Goal: Use online tool/utility: Utilize a website feature to perform a specific function

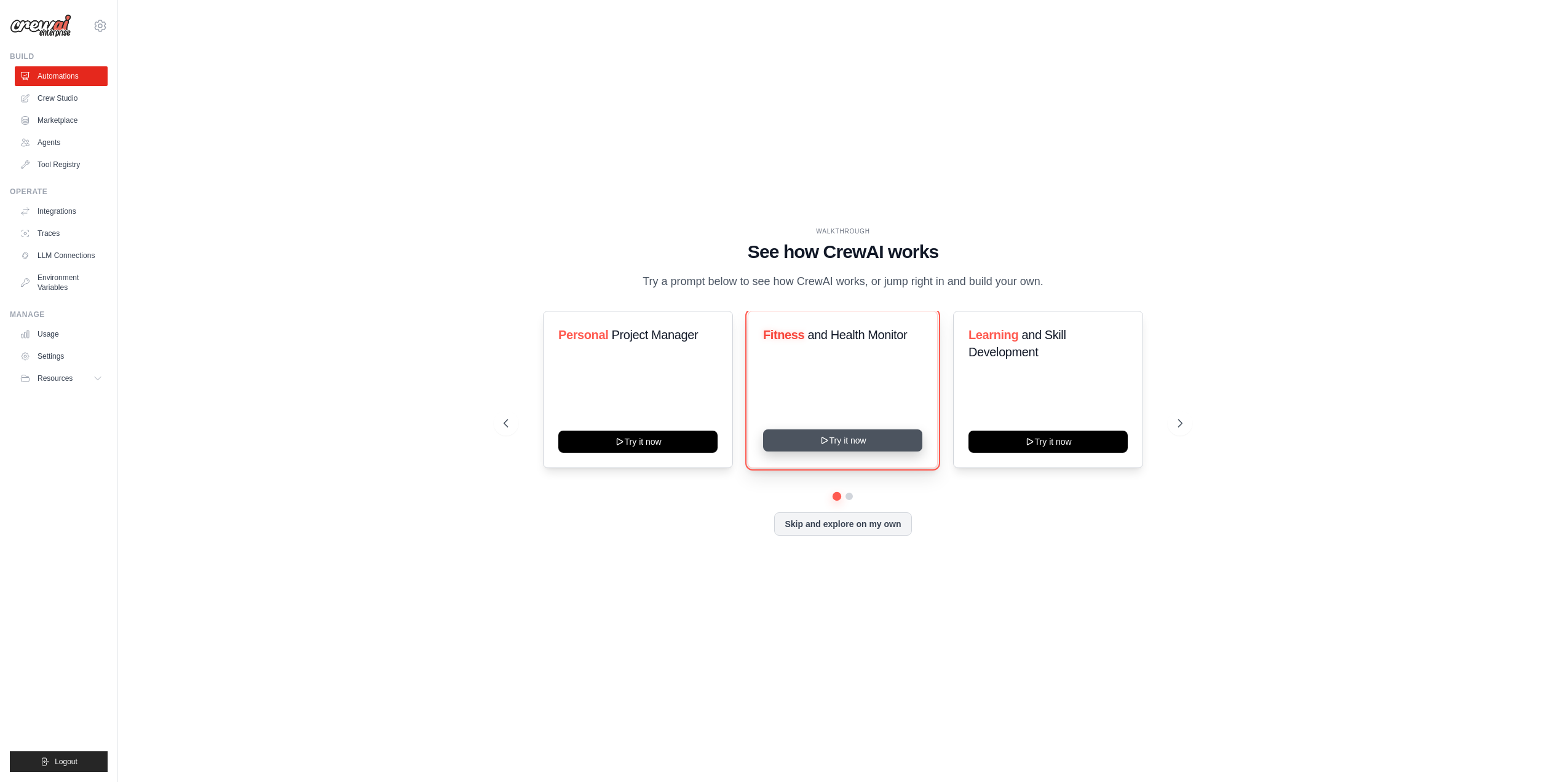
click at [848, 437] on button "Try it now" at bounding box center [842, 440] width 159 height 22
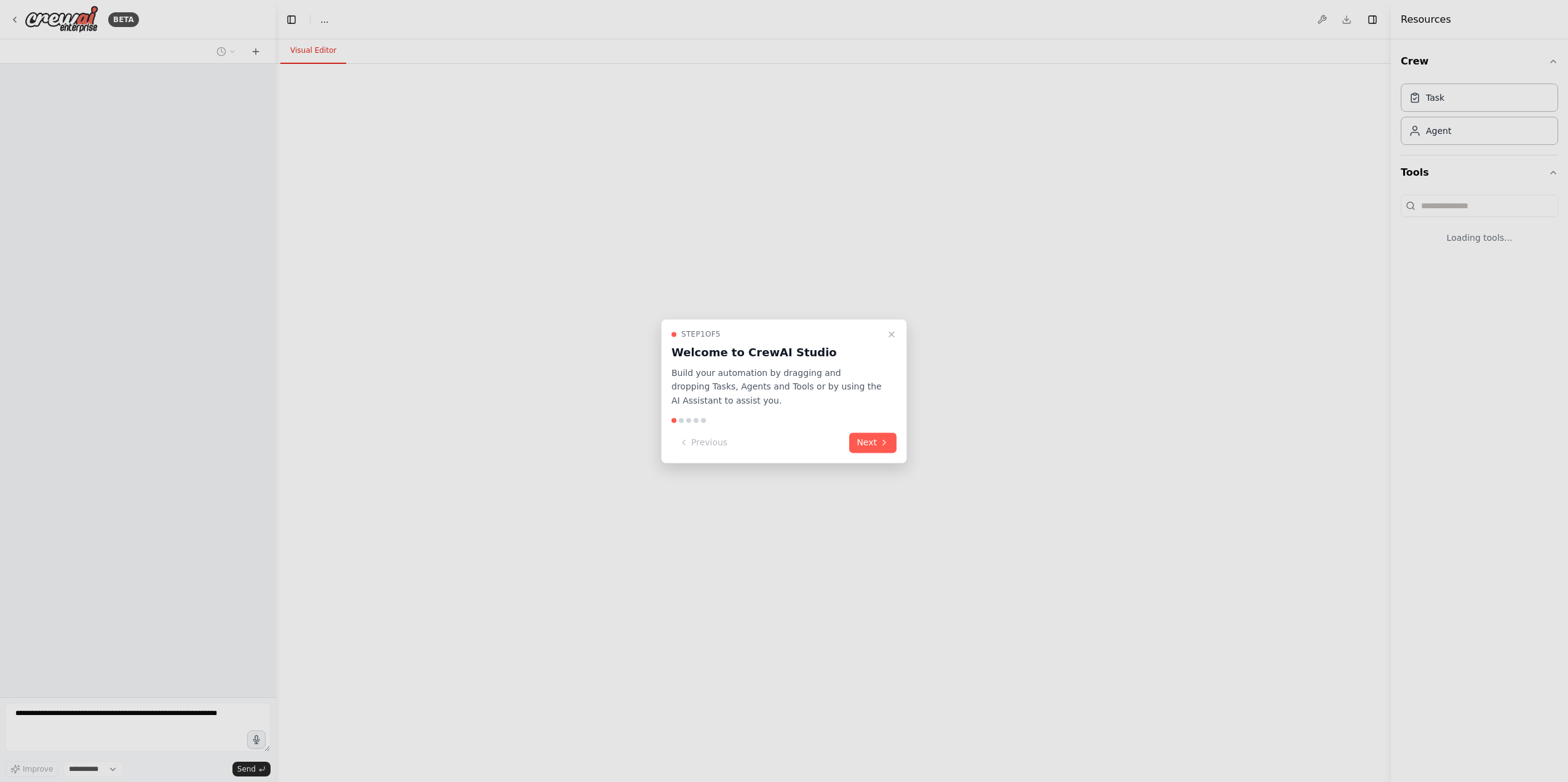
select select "****"
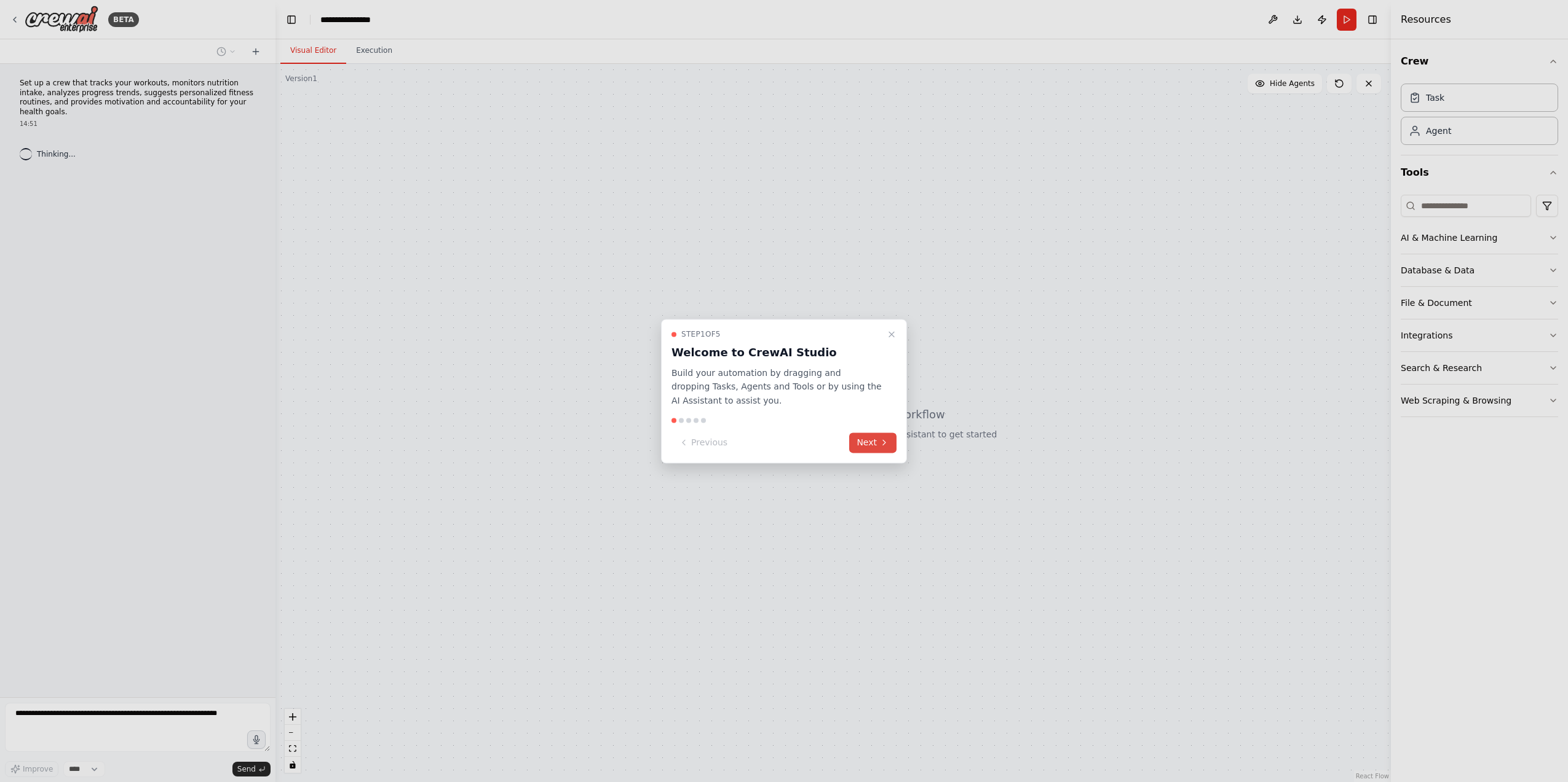
click at [881, 437] on button "Next" at bounding box center [873, 442] width 47 height 20
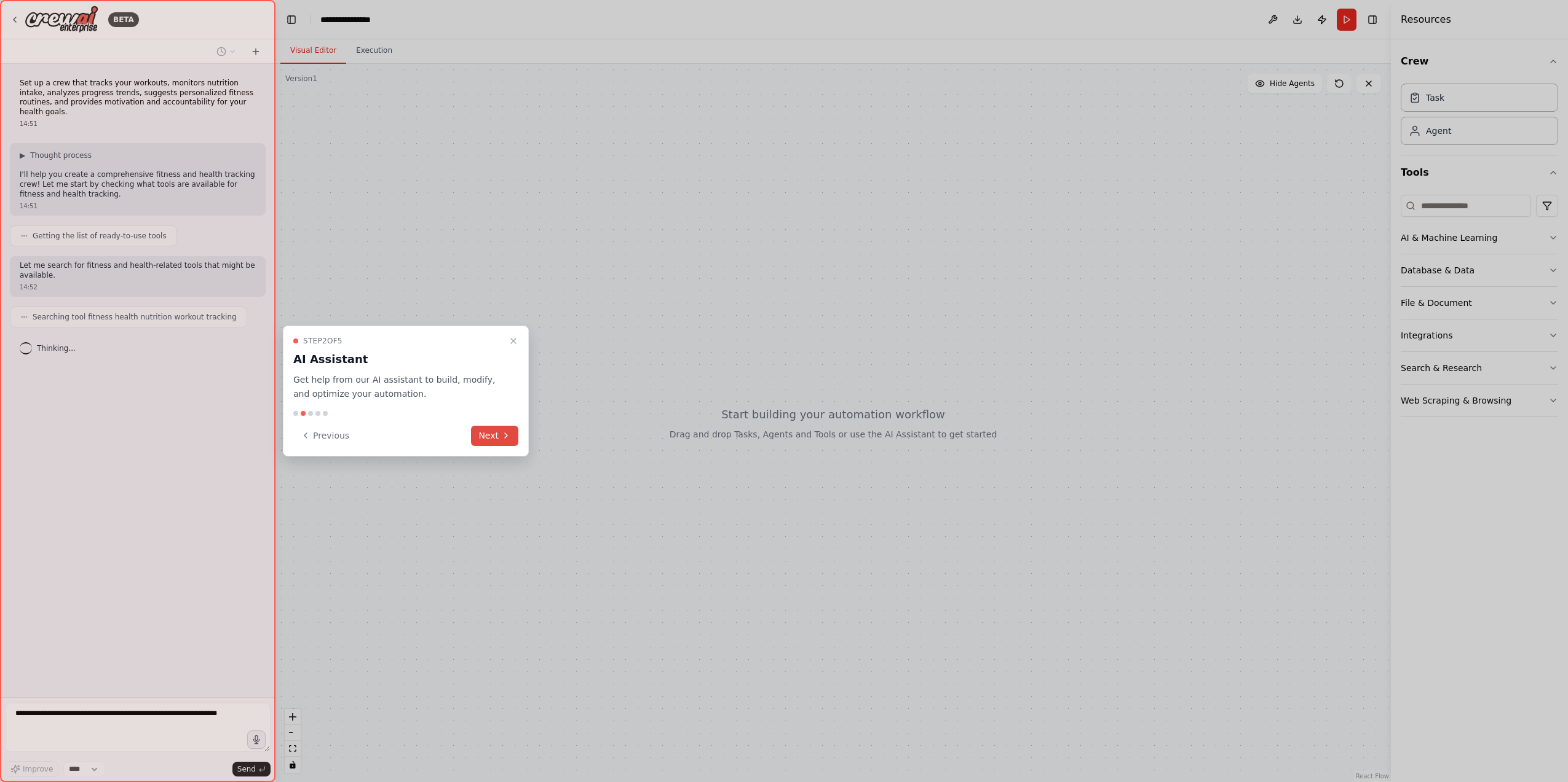
click at [490, 435] on button "Next" at bounding box center [494, 436] width 47 height 20
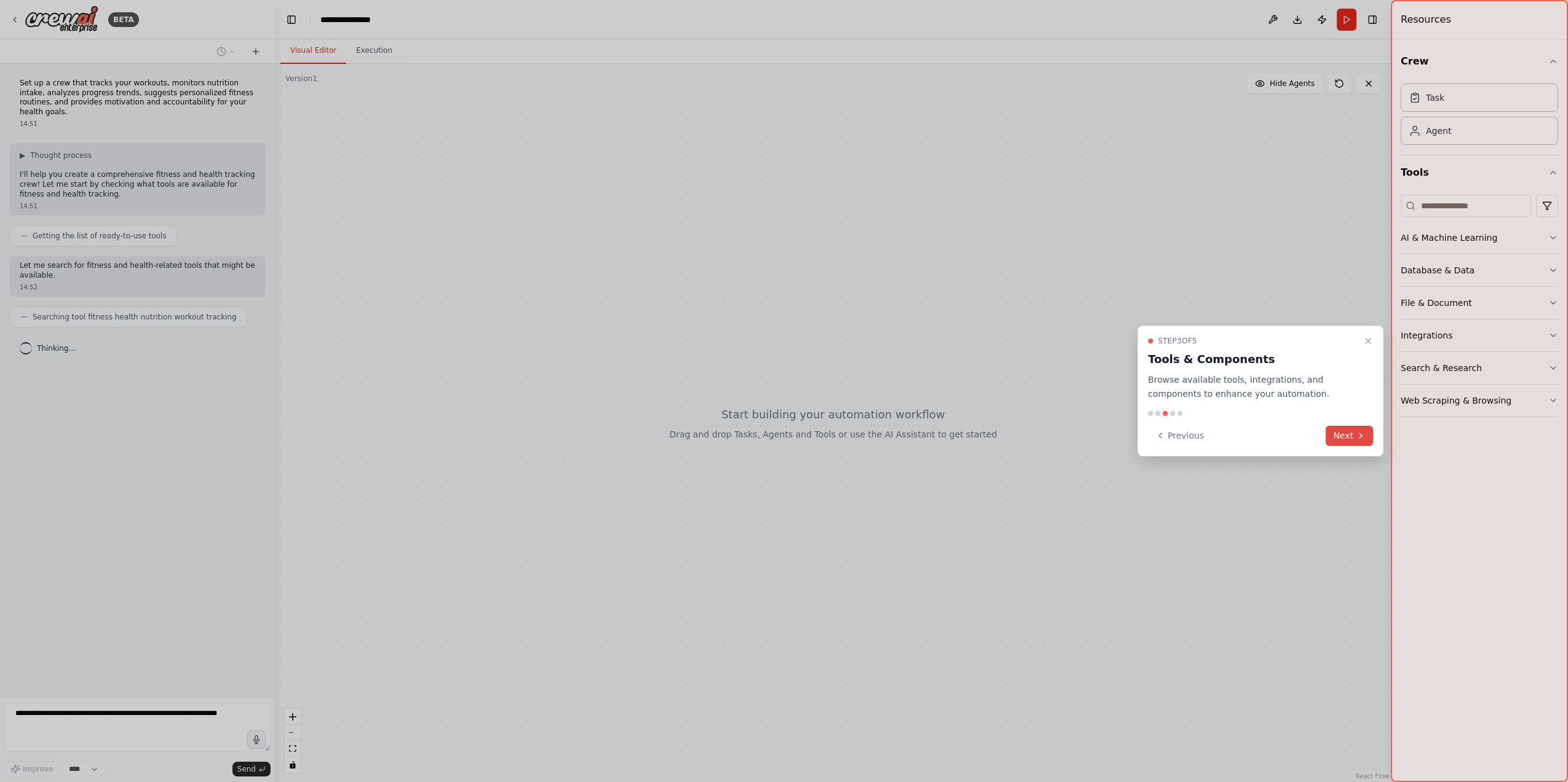
click at [1347, 441] on button "Next" at bounding box center [1349, 436] width 47 height 20
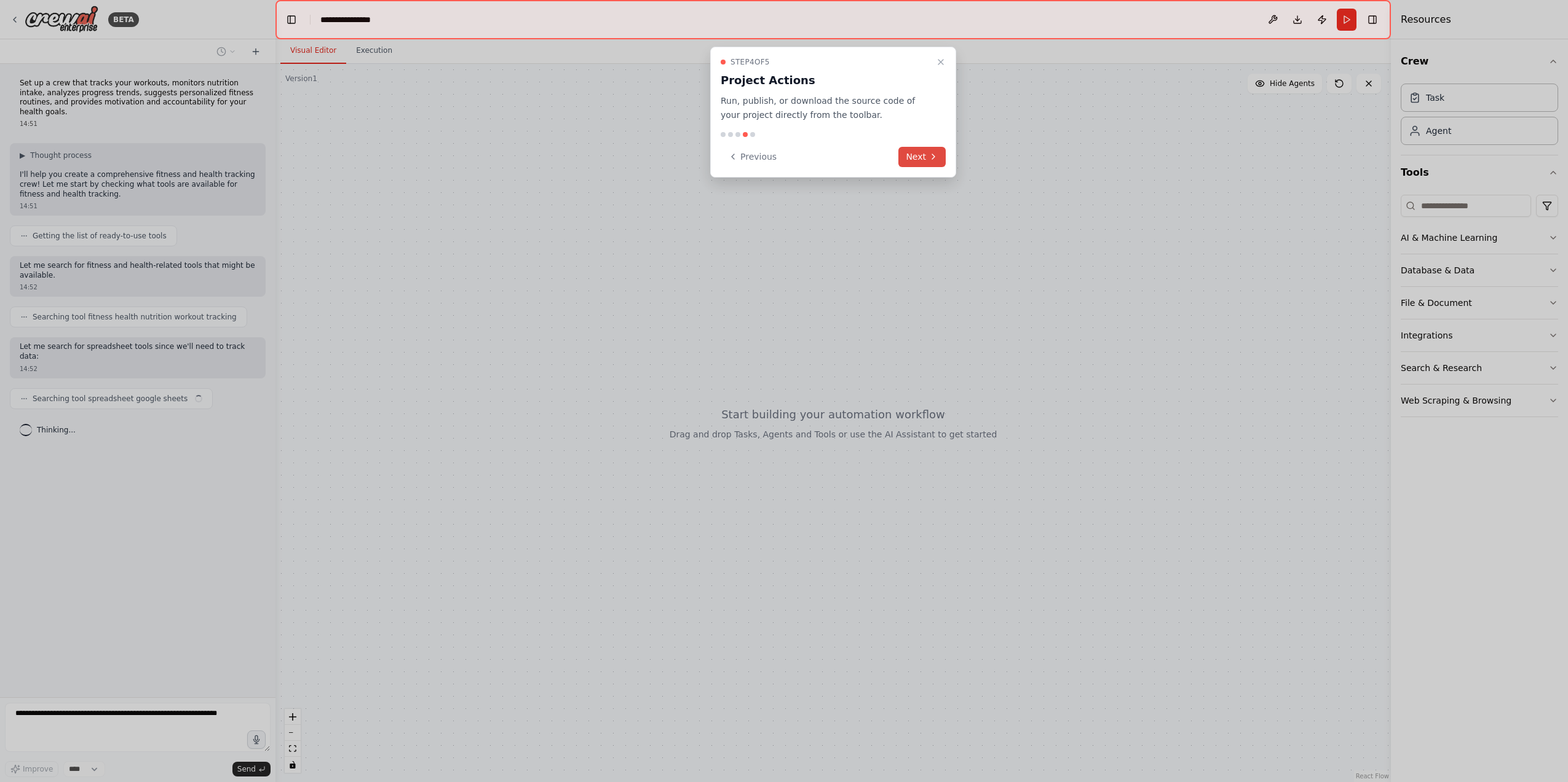
click at [917, 156] on button "Next" at bounding box center [922, 157] width 47 height 20
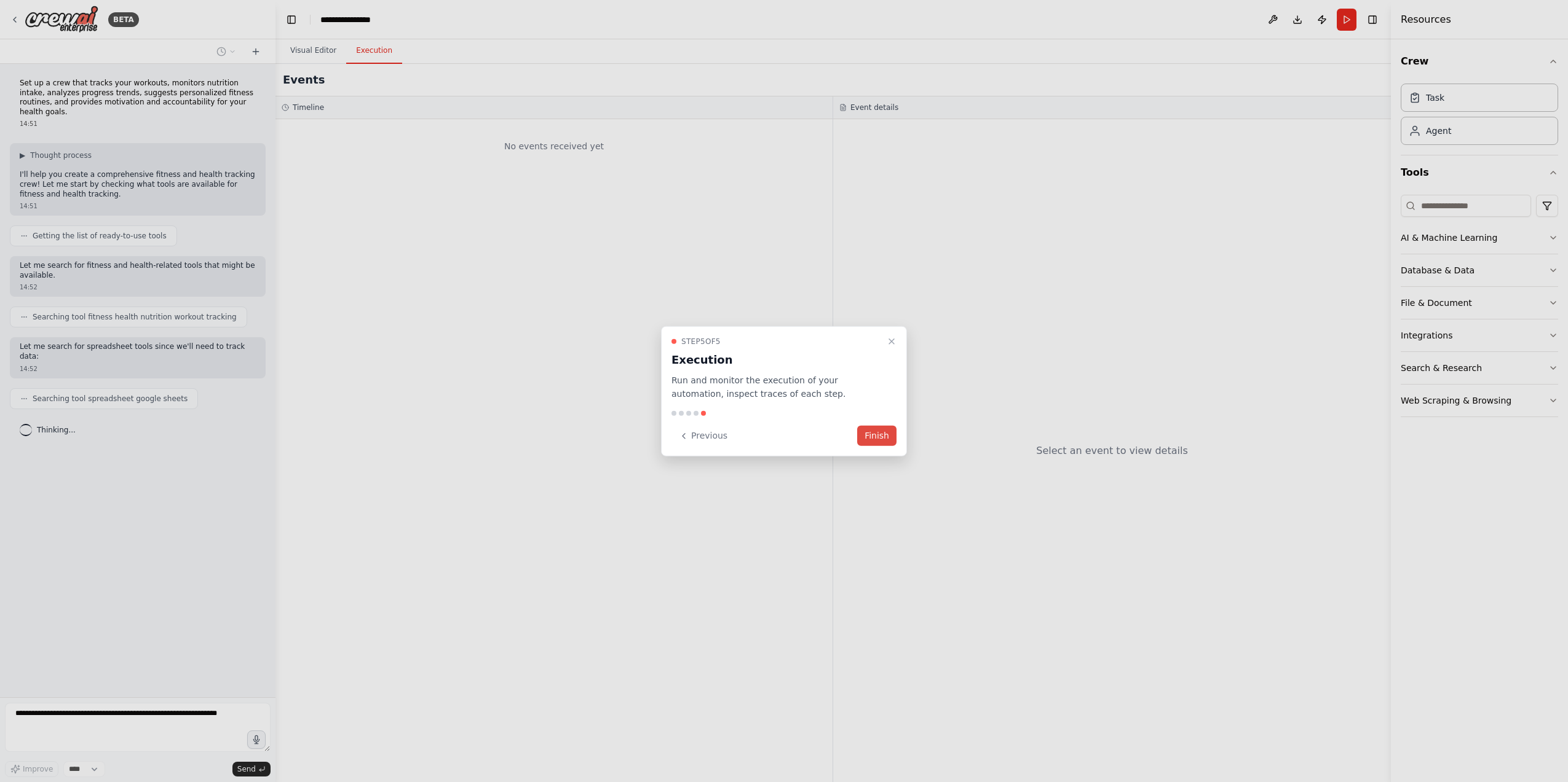
click at [871, 437] on button "Finish" at bounding box center [877, 436] width 39 height 20
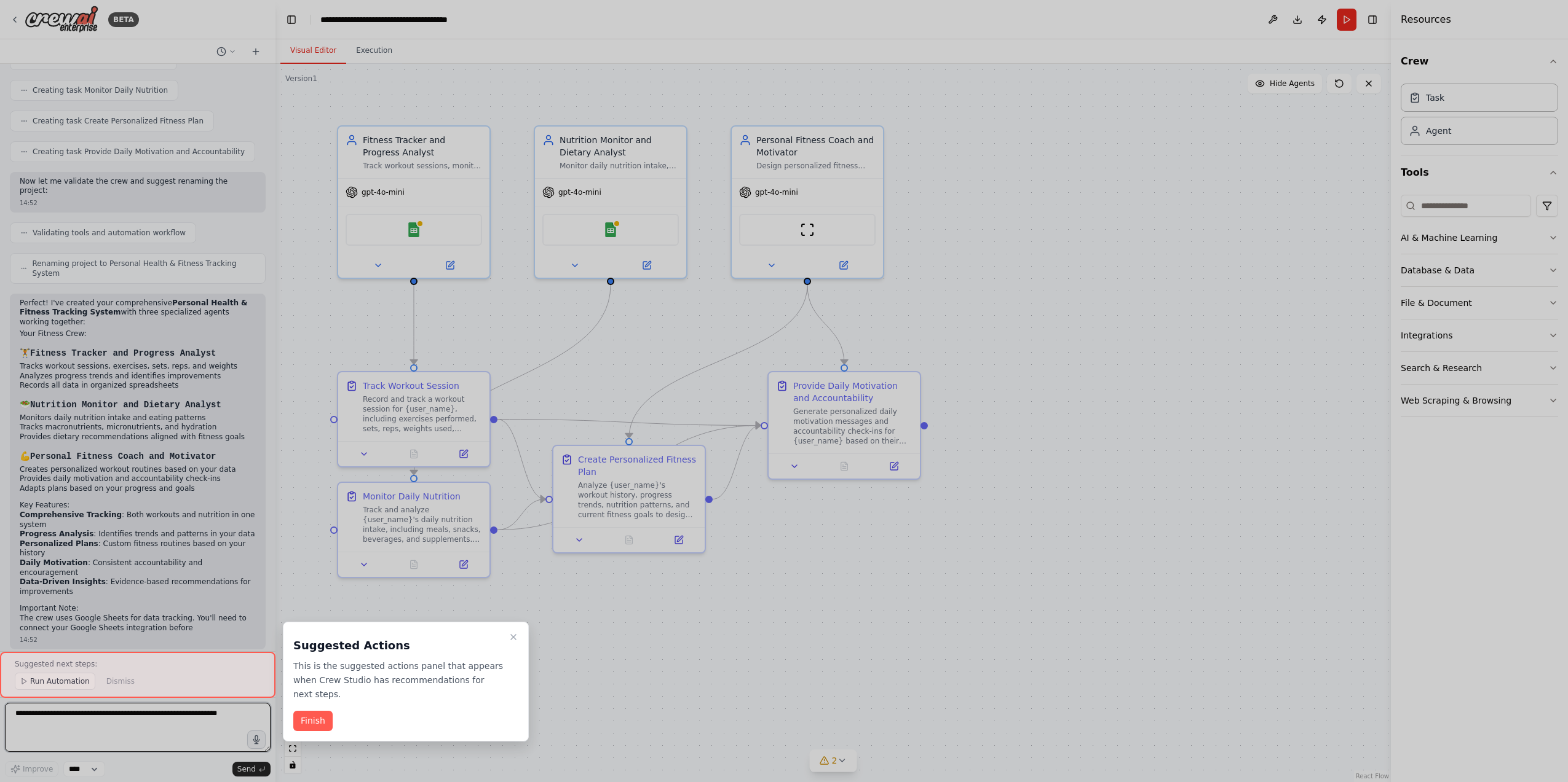
scroll to position [612, 0]
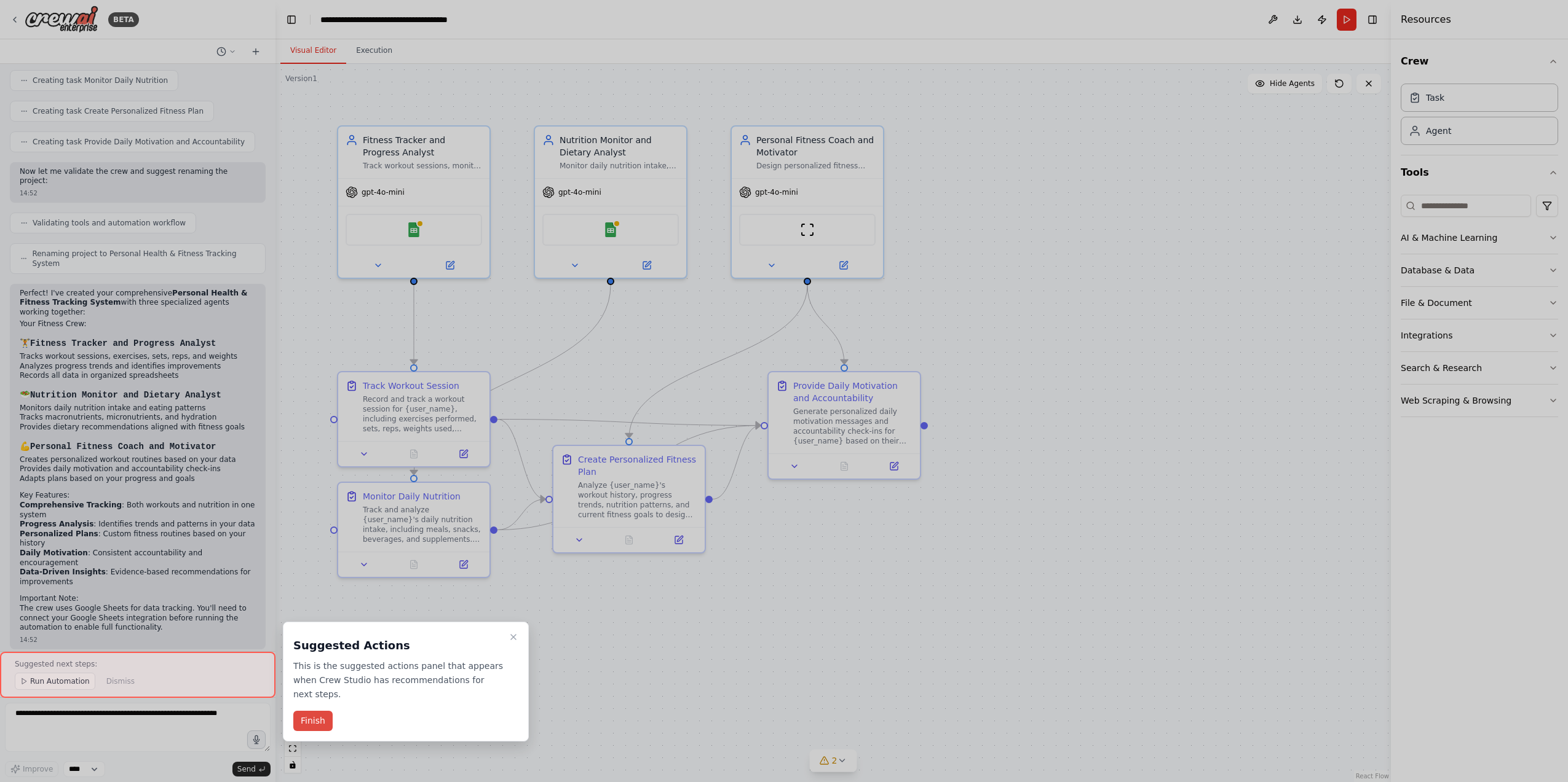
click at [320, 713] on button "Finish" at bounding box center [313, 721] width 39 height 20
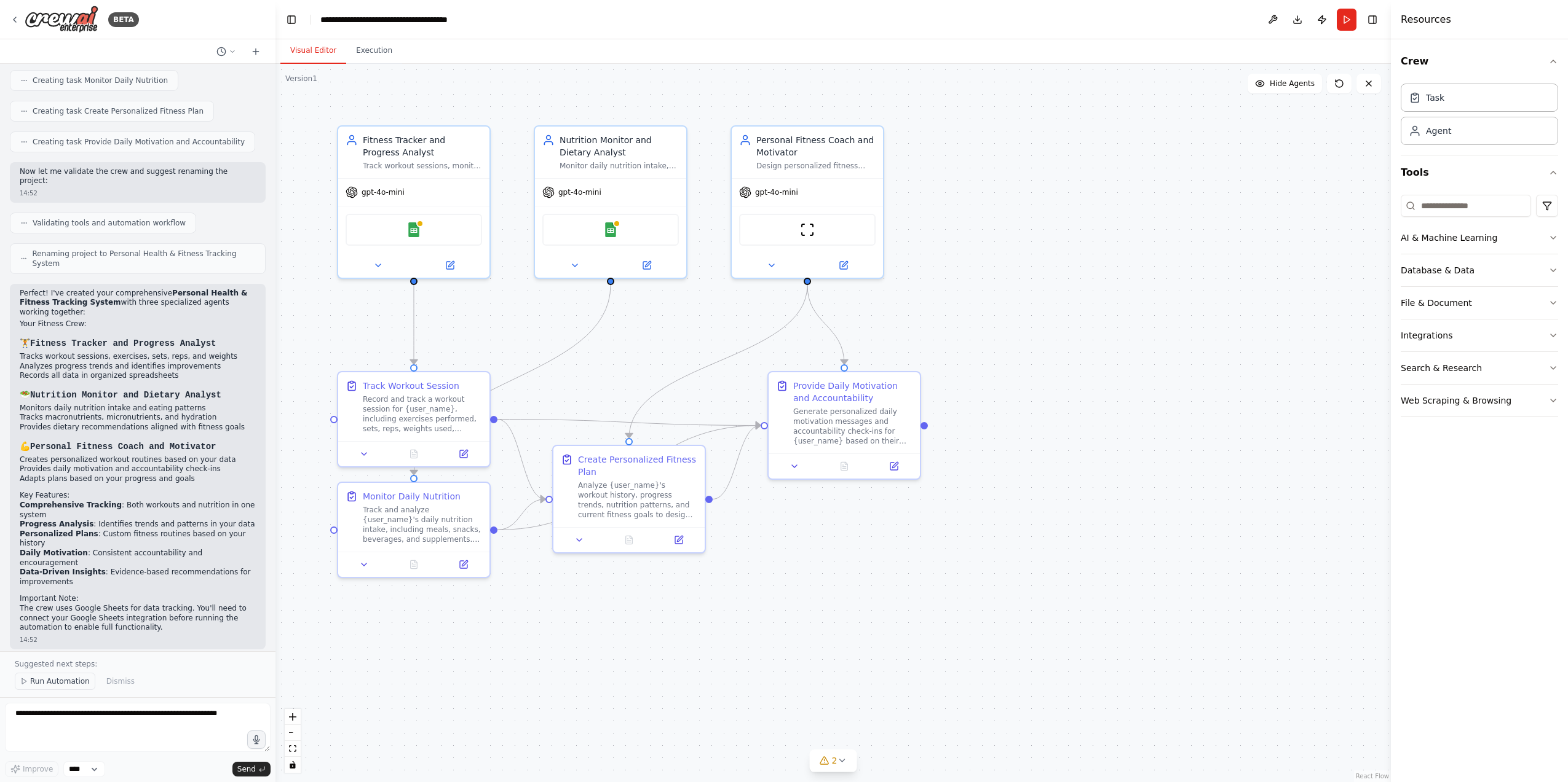
click at [70, 681] on span "Run Automation" at bounding box center [60, 681] width 60 height 10
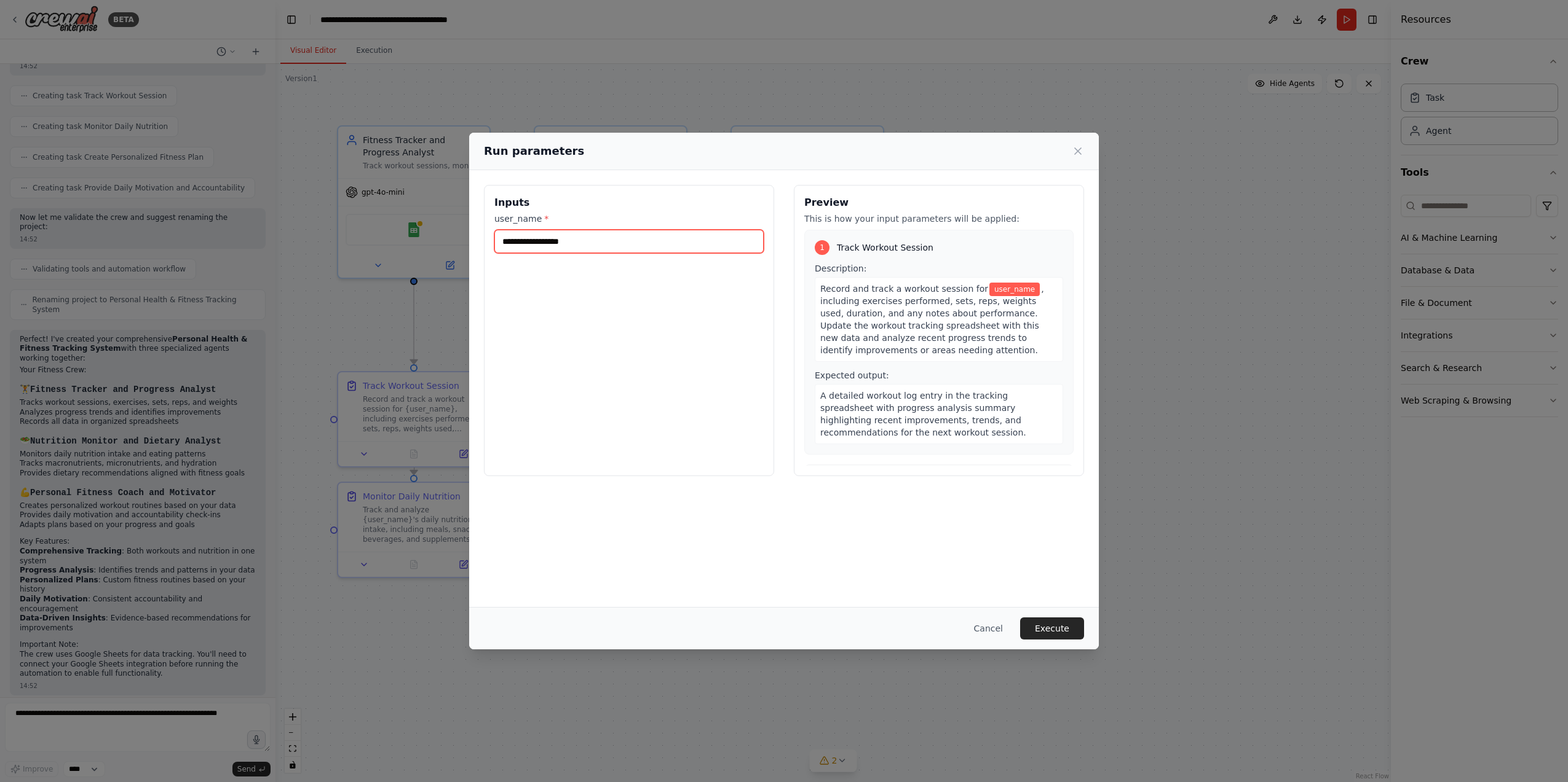
click at [564, 240] on input "user_name *" at bounding box center [629, 242] width 270 height 24
type input "*****"
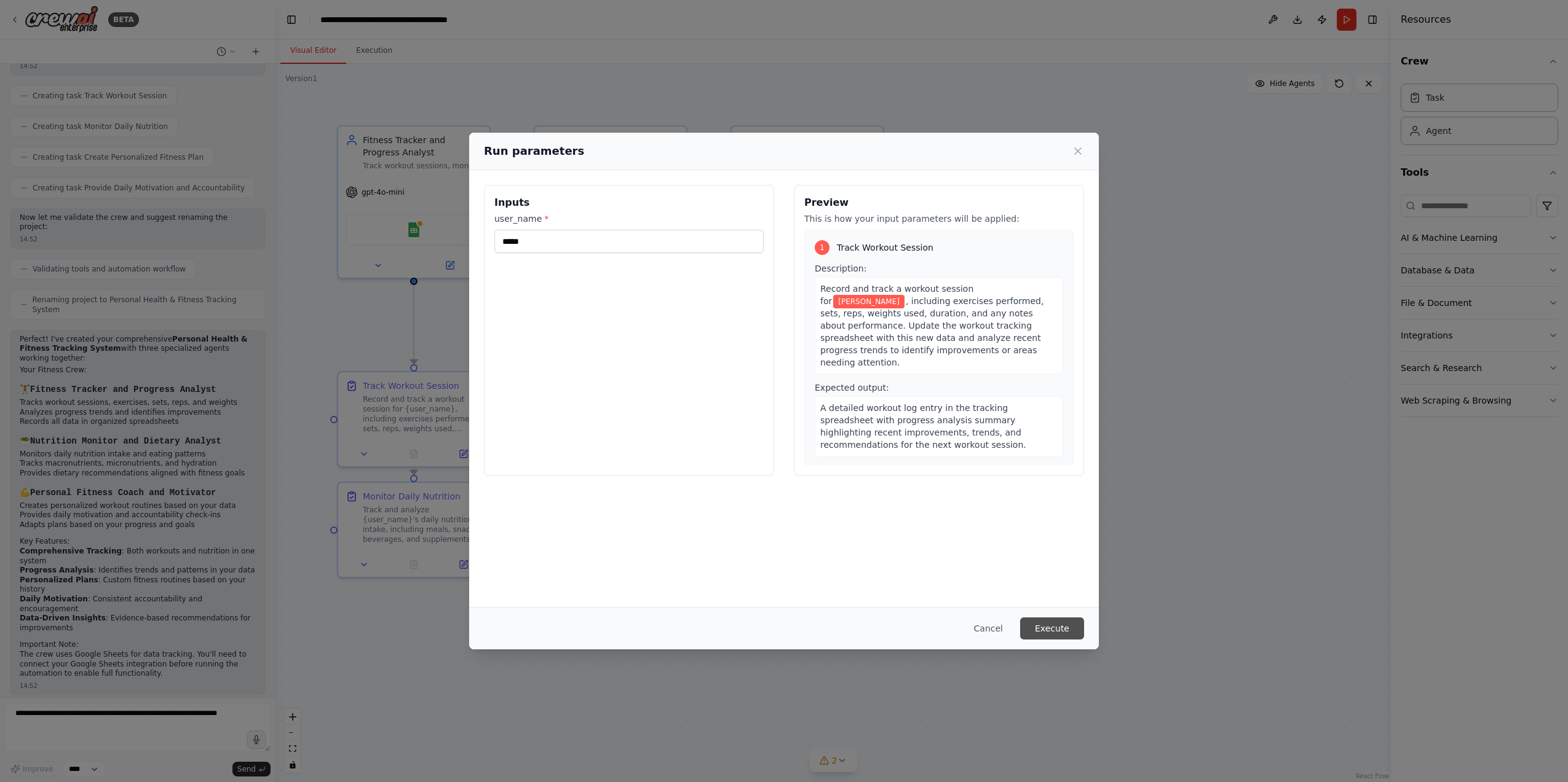
click at [1058, 624] on button "Execute" at bounding box center [1052, 629] width 64 height 22
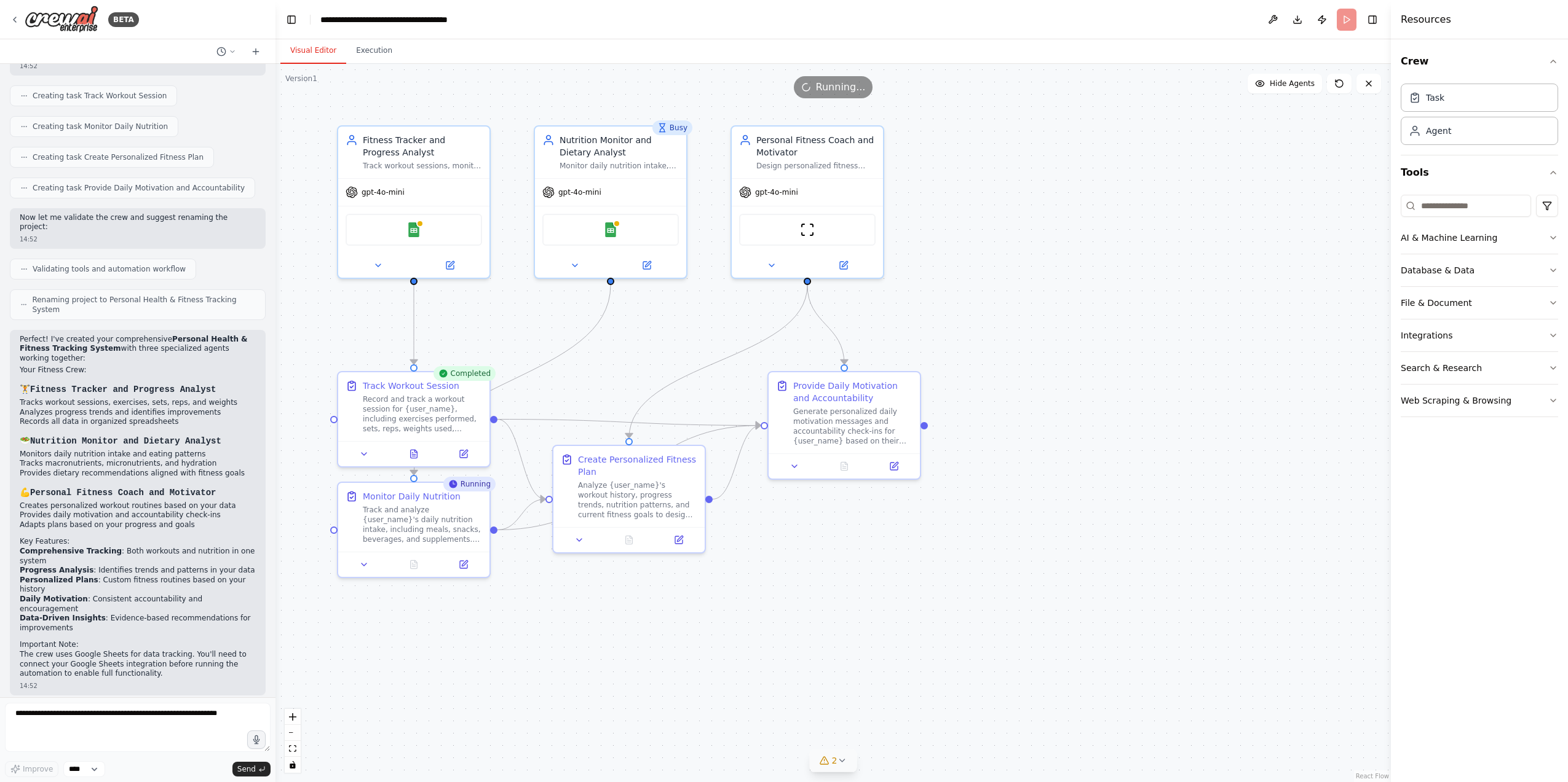
click at [845, 767] on button "2" at bounding box center [834, 761] width 47 height 23
click at [972, 690] on icon at bounding box center [975, 689] width 5 height 3
